Goal: Task Accomplishment & Management: Manage account settings

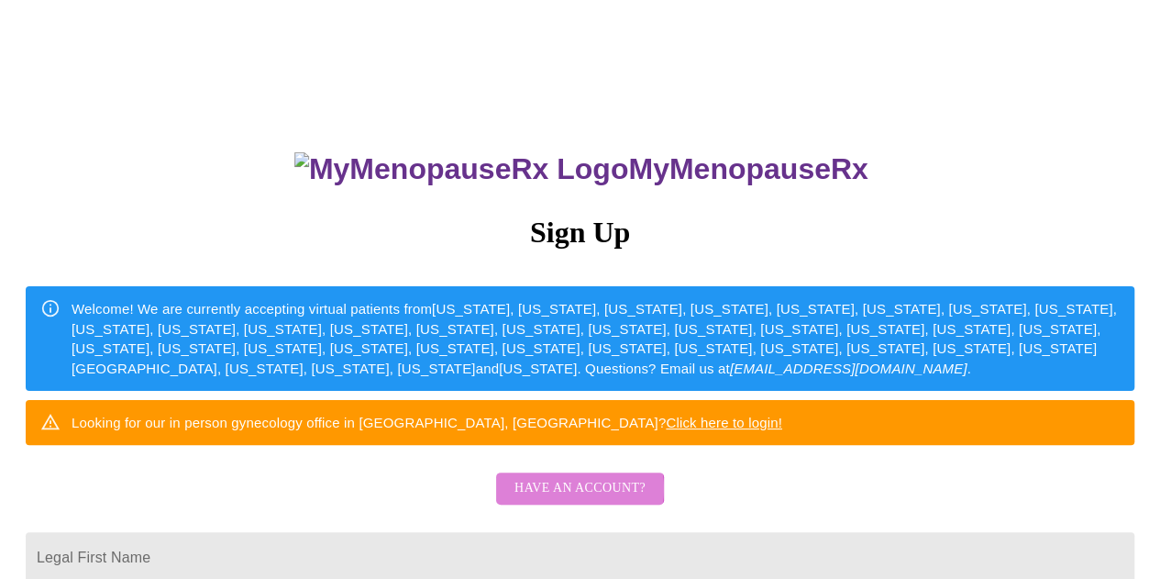
click at [571, 500] on span "Have an account?" at bounding box center [580, 488] width 131 height 23
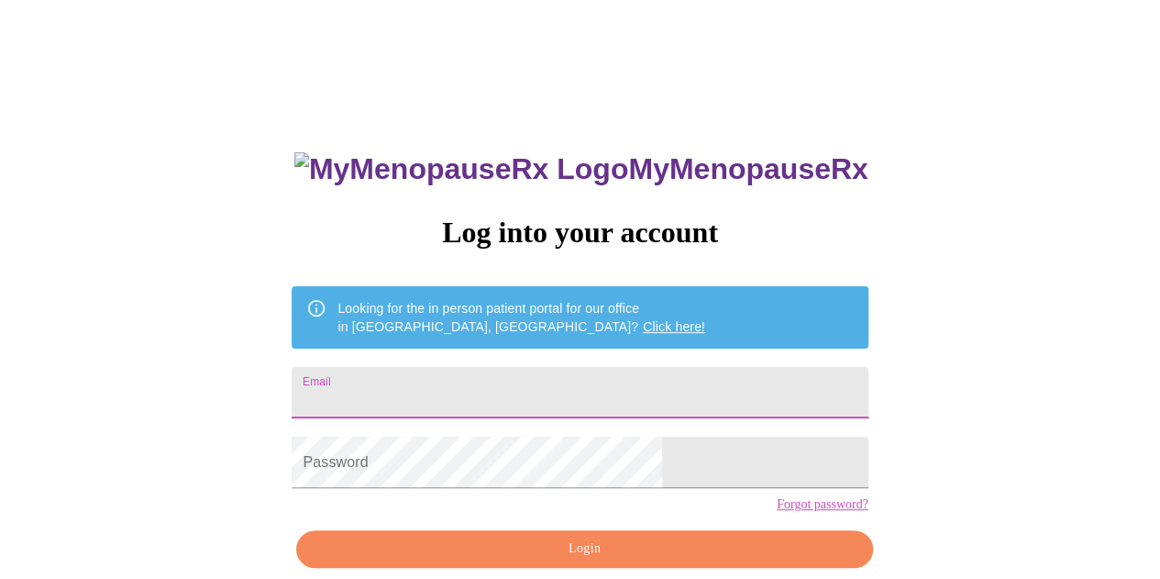
click at [531, 397] on input "Email" at bounding box center [580, 392] width 576 height 51
type input "nmlynch74@gmail.com"
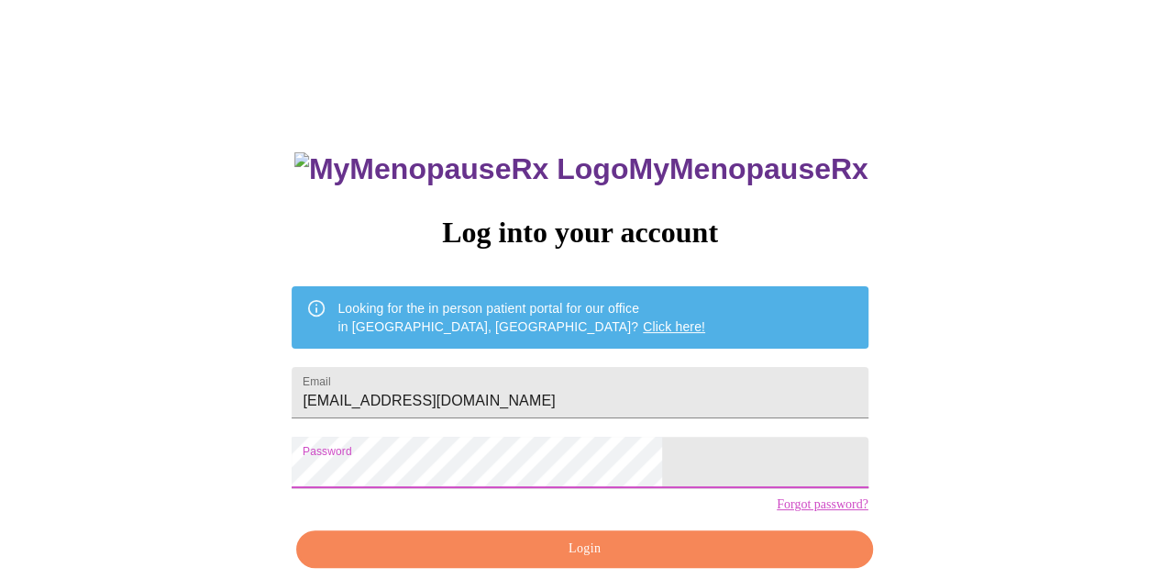
click at [546, 568] on button "Login" at bounding box center [584, 549] width 576 height 38
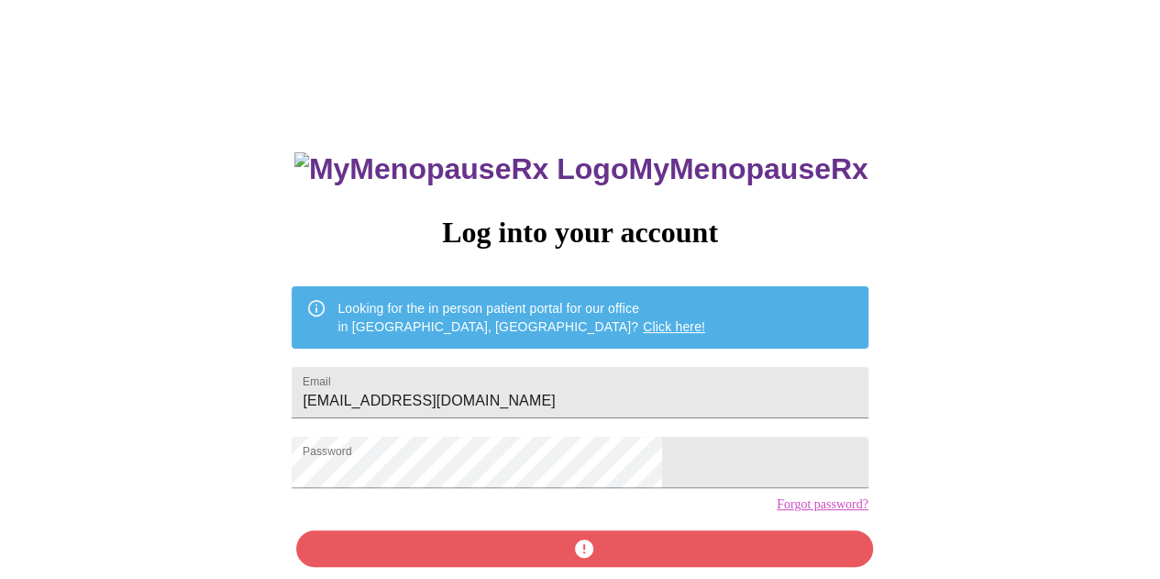
scroll to position [81, 0]
